Goal: Book appointment/travel/reservation

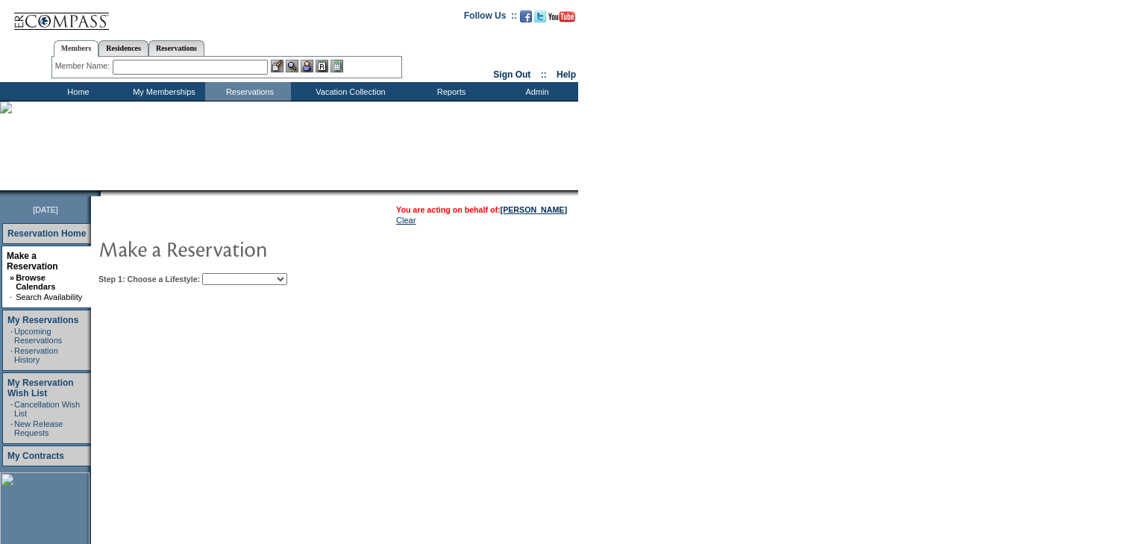
click at [272, 278] on select "Beach Leisure Metropolitan Mountain OIAL for Adventure OIAL for Couples OIAL fo…" at bounding box center [244, 279] width 85 height 12
select select "Beach"
click at [228, 273] on select "Beach Leisure Metropolitan Mountain OIAL for Adventure OIAL for Couples OIAL fo…" at bounding box center [244, 279] width 85 height 12
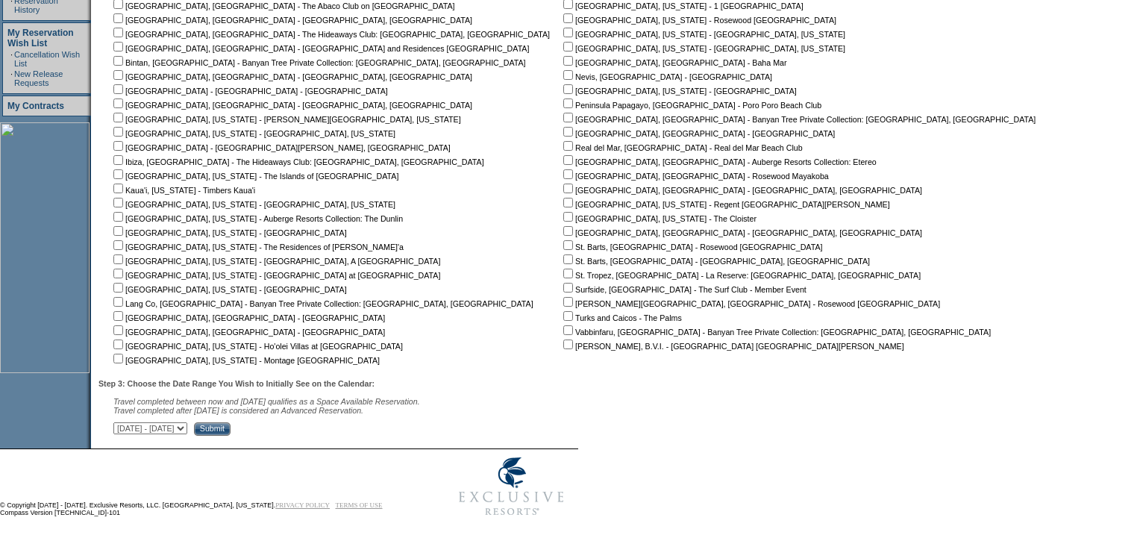
scroll to position [355, 0]
click at [123, 140] on input "checkbox" at bounding box center [118, 145] width 10 height 10
checkbox input "true"
click at [187, 424] on select "October 2, 2025 - November 16, 2025 November 17, 2025 - December 31, 2025 Janua…" at bounding box center [150, 427] width 74 height 12
select select "2/15/2026|3/31/2026"
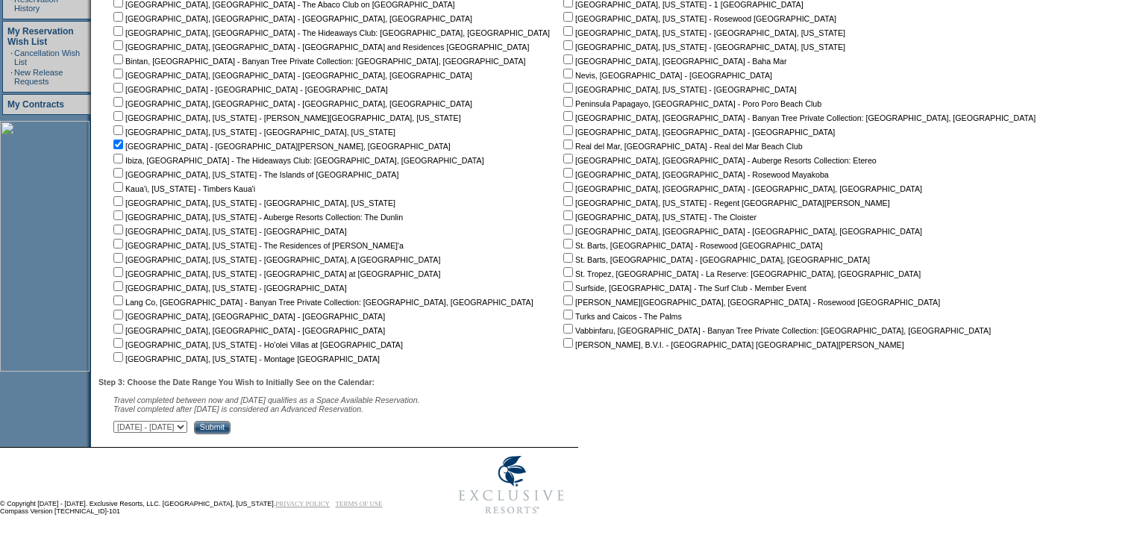
click at [121, 421] on select "October 2, 2025 - November 16, 2025 November 17, 2025 - December 31, 2025 Janua…" at bounding box center [150, 427] width 74 height 12
click at [231, 424] on input "Submit" at bounding box center [212, 427] width 37 height 13
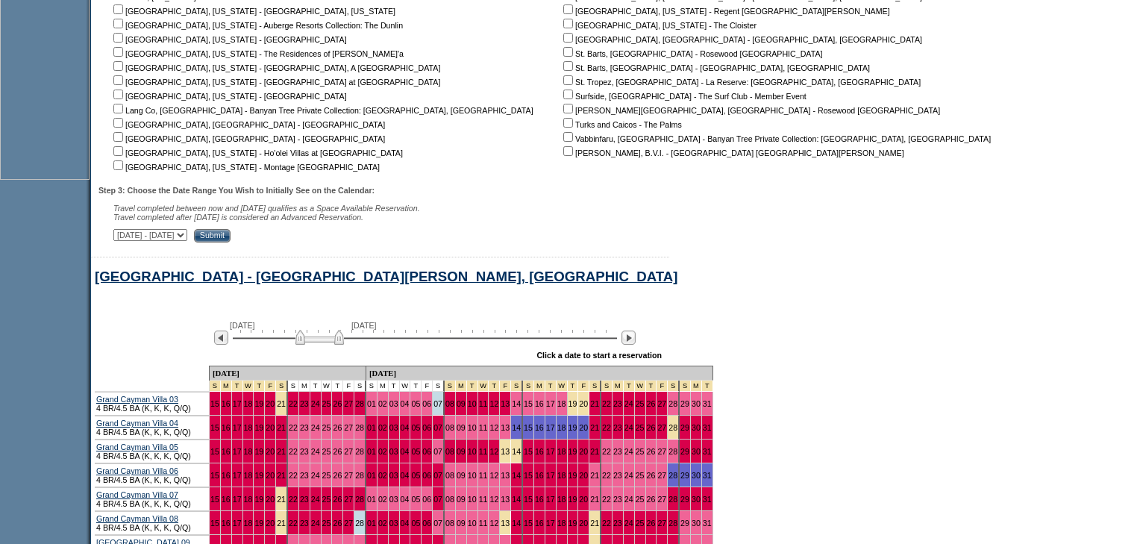
scroll to position [862, 0]
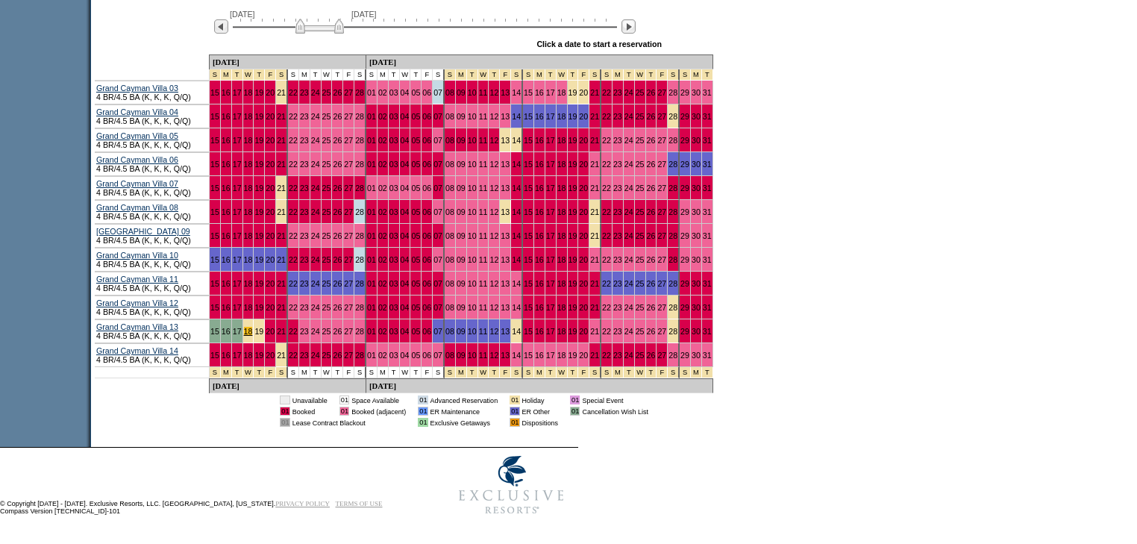
click at [250, 333] on link "18" at bounding box center [248, 331] width 9 height 9
